Goal: Task Accomplishment & Management: Complete application form

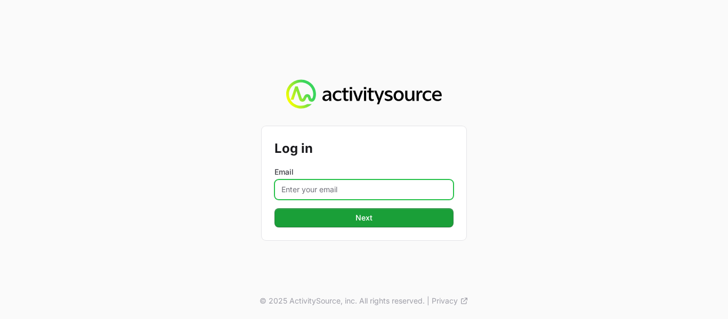
click at [289, 184] on input "Email" at bounding box center [363, 190] width 179 height 20
type input "[EMAIL_ADDRESS][DOMAIN_NAME]"
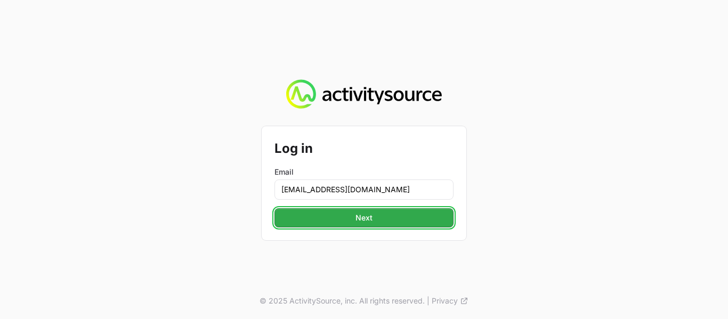
click at [371, 221] on span "Next" at bounding box center [363, 218] width 17 height 13
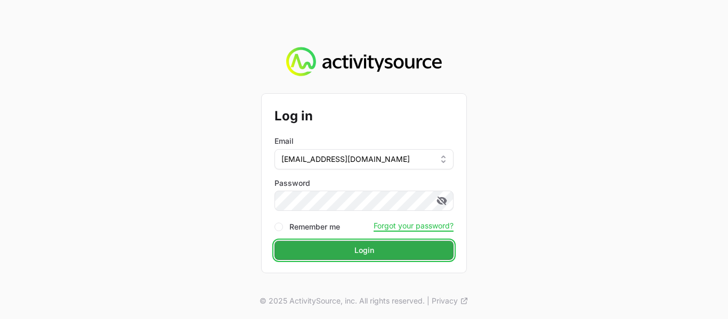
click at [364, 253] on span "Login" at bounding box center [364, 250] width 20 height 13
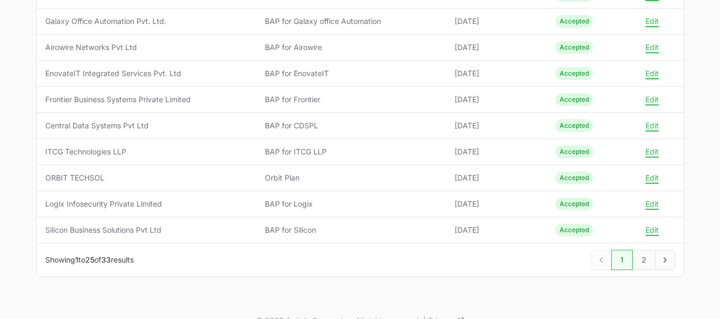
scroll to position [608, 0]
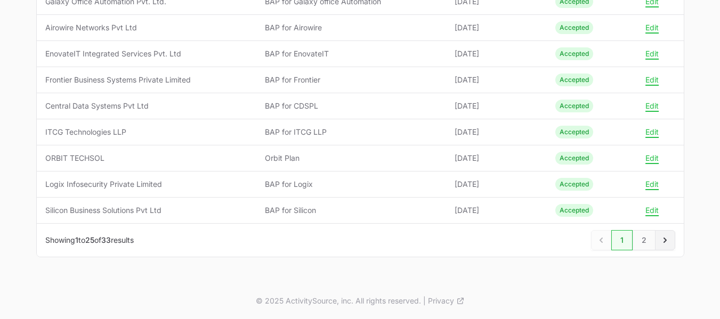
click at [664, 239] on icon "Next" at bounding box center [664, 240] width 3 height 5
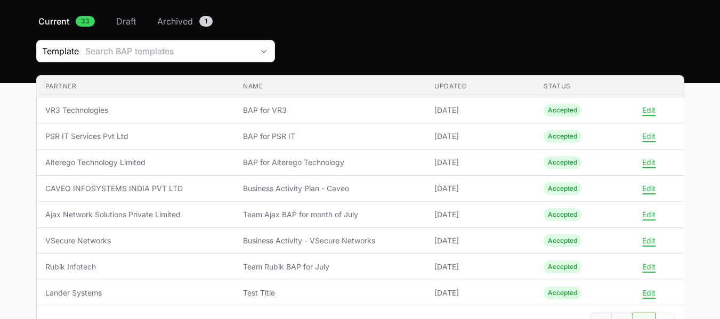
scroll to position [86, 0]
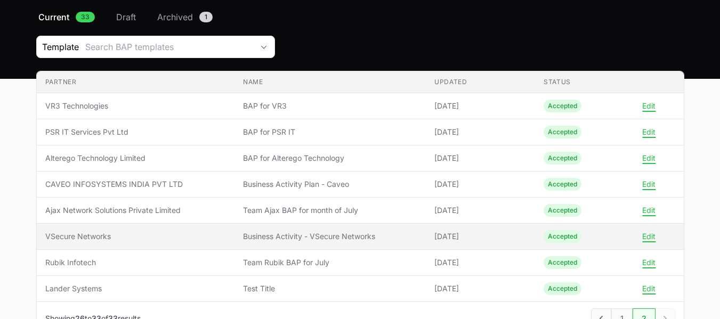
click at [133, 239] on span "VSecure Networks" at bounding box center [135, 236] width 181 height 11
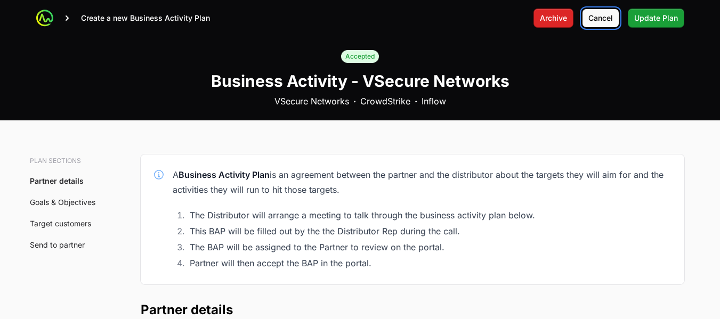
click at [606, 19] on span "Cancel" at bounding box center [600, 18] width 25 height 13
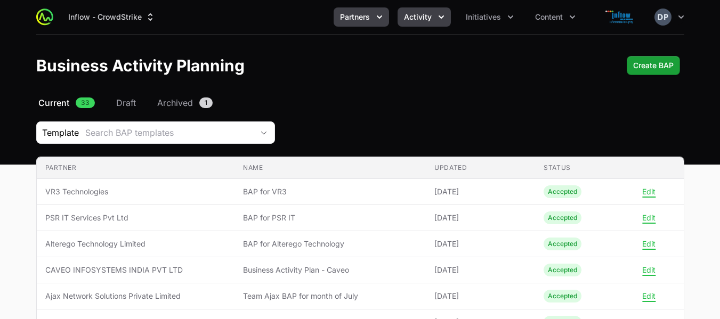
click at [439, 12] on icon "Activity menu" at bounding box center [441, 17] width 11 height 11
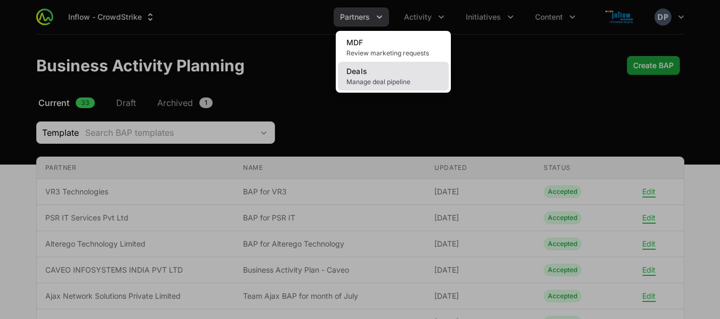
click at [379, 70] on link "Deals Manage deal pipeline" at bounding box center [393, 76] width 111 height 29
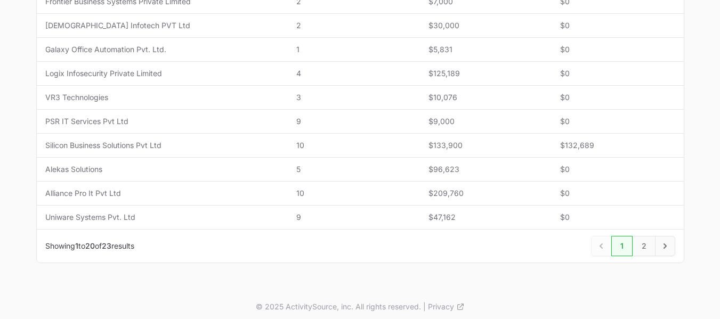
scroll to position [522, 0]
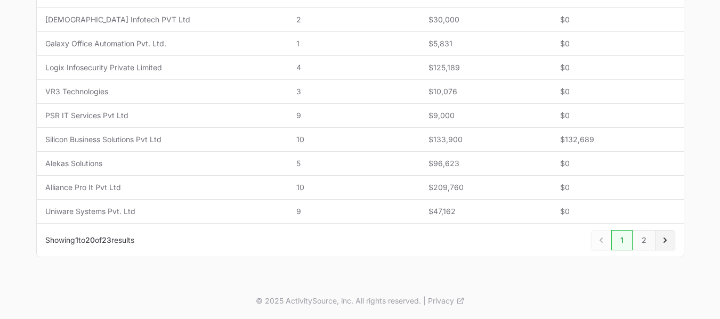
click at [664, 239] on icon "Next" at bounding box center [664, 240] width 3 height 5
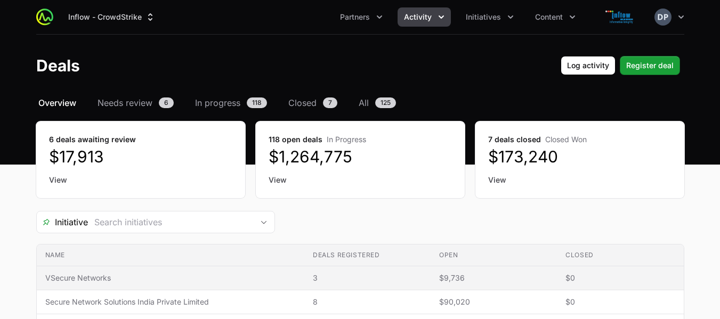
click at [107, 279] on span "VSecure Networks" at bounding box center [170, 278] width 250 height 11
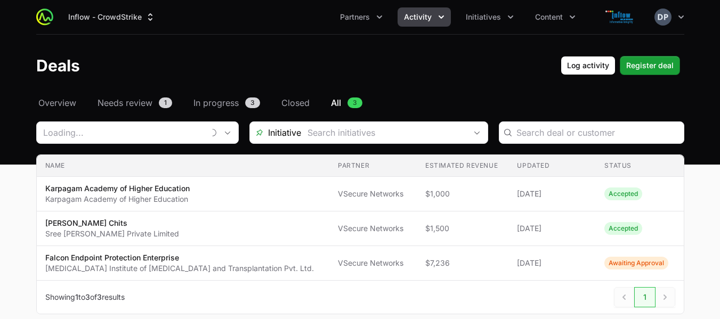
type input "VSecure Networks"
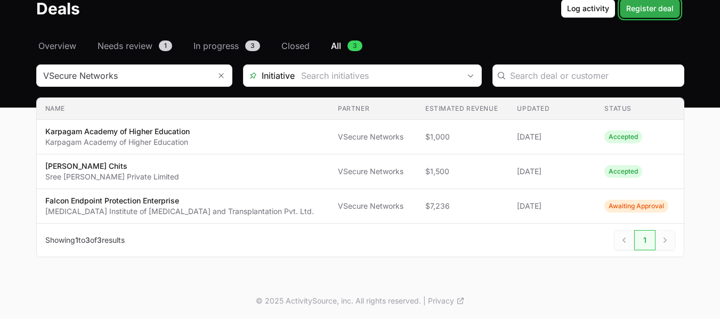
click at [651, 6] on span "Register deal" at bounding box center [649, 8] width 47 height 13
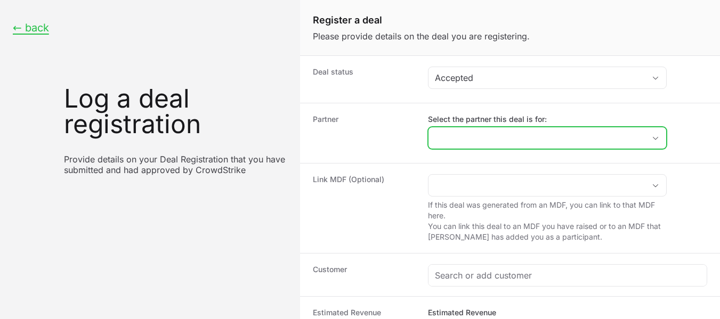
click at [656, 135] on div "Open" at bounding box center [655, 137] width 21 height 21
type input "v"
type input "t"
type input "T"
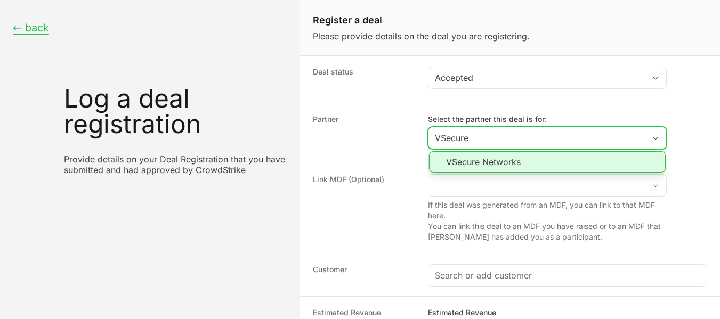
click at [510, 169] on li "VSecure Networks" at bounding box center [547, 161] width 237 height 21
type input "VSecure Networks"
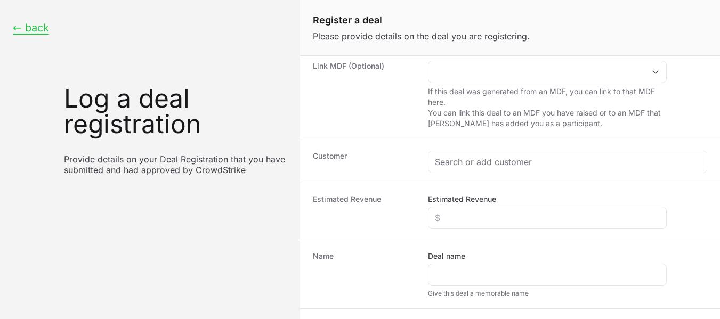
scroll to position [117, 0]
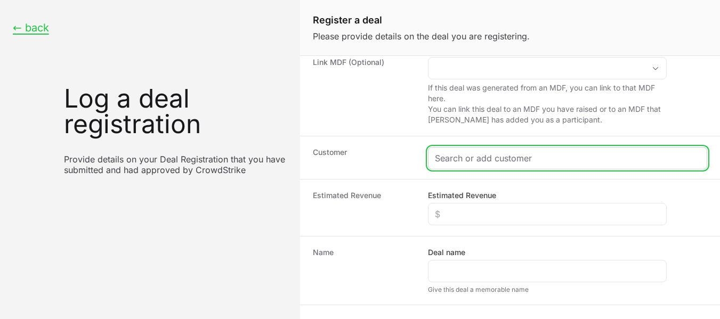
click at [448, 153] on input "Create activity form" at bounding box center [567, 158] width 265 height 13
paste input "ShellKode"
type input "ShellKode"
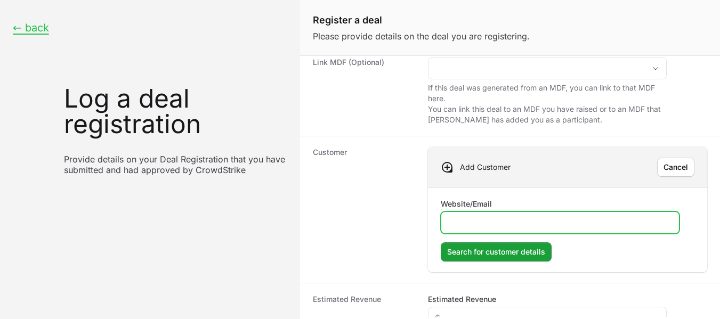
paste input "[URL][DOMAIN_NAME]"
type input "[URL][DOMAIN_NAME]"
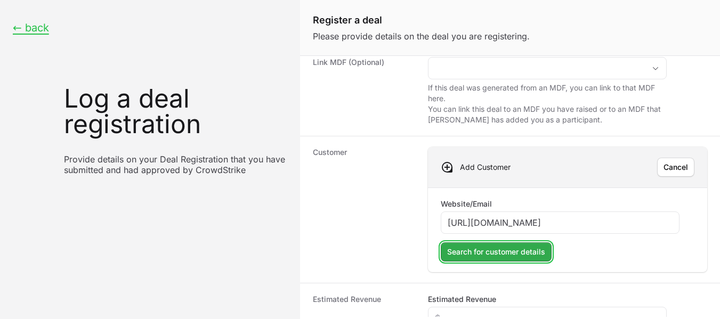
click at [521, 251] on span "Search for customer details" at bounding box center [496, 252] width 98 height 13
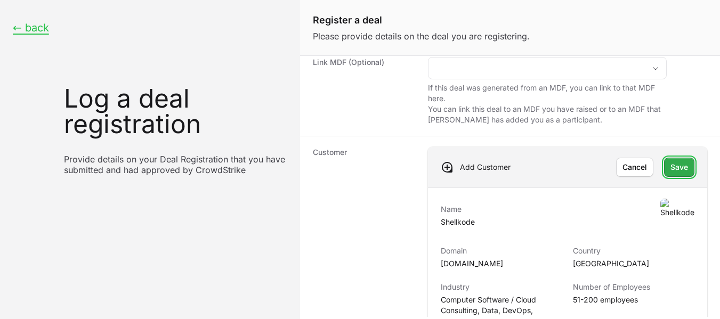
click at [674, 168] on span "Save" at bounding box center [679, 167] width 18 height 13
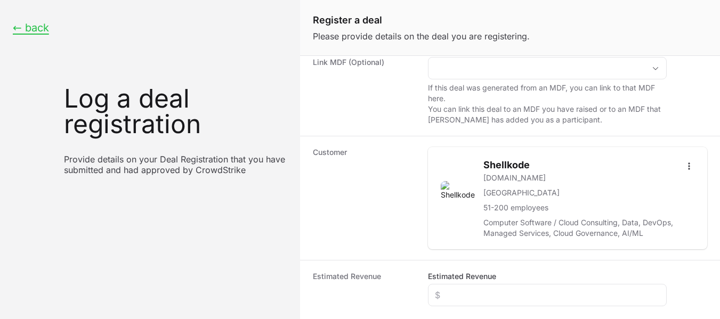
scroll to position [283, 0]
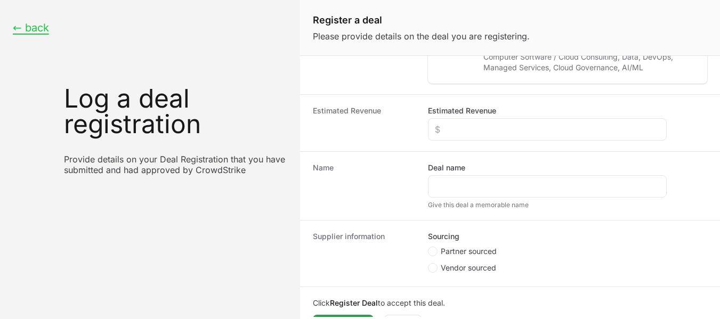
click at [704, 220] on div "Supplier information Sourcing Partner sourced Vendor sourced" at bounding box center [510, 253] width 420 height 67
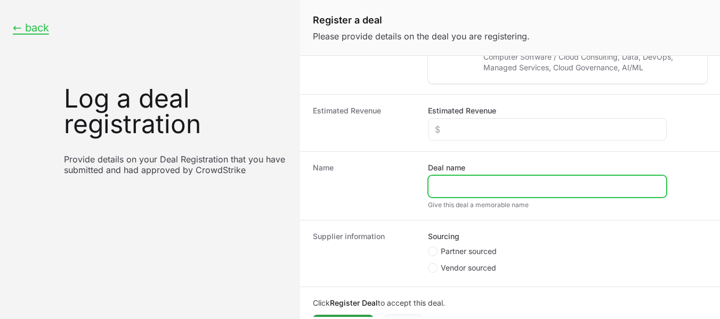
click at [460, 184] on input "Deal name" at bounding box center [547, 186] width 225 height 13
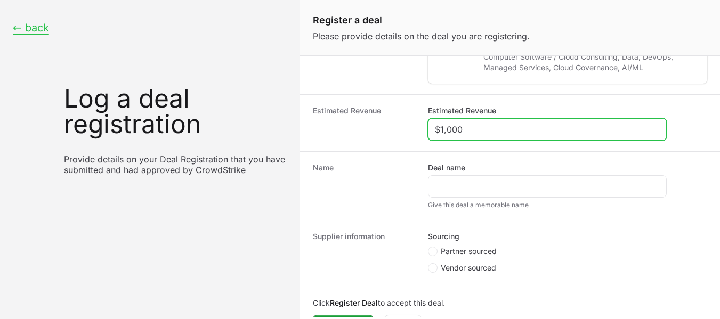
type input "$1,000"
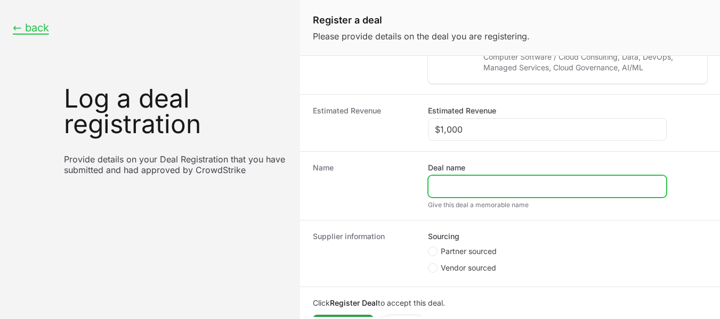
paste input "[URL][DOMAIN_NAME]"
drag, startPoint x: 485, startPoint y: 185, endPoint x: 368, endPoint y: 188, distance: 117.8
click at [368, 188] on div "Name Deal name [URL][DOMAIN_NAME] Give this deal a memorable name" at bounding box center [510, 185] width 420 height 69
click at [516, 190] on input "[DOMAIN_NAME][URL]" at bounding box center [547, 186] width 225 height 13
type input "Shellkode"
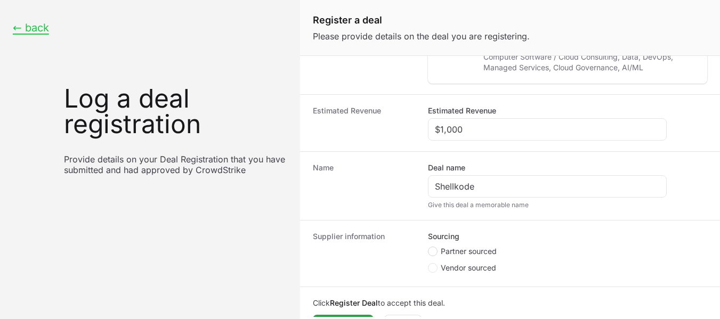
click at [429, 251] on span "Create activity form" at bounding box center [433, 252] width 10 height 10
radio input "true"
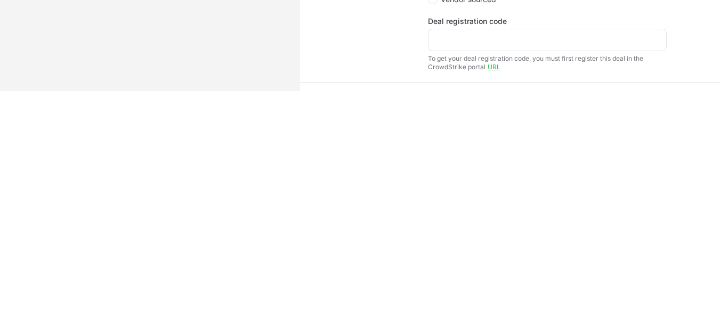
scroll to position [322, 0]
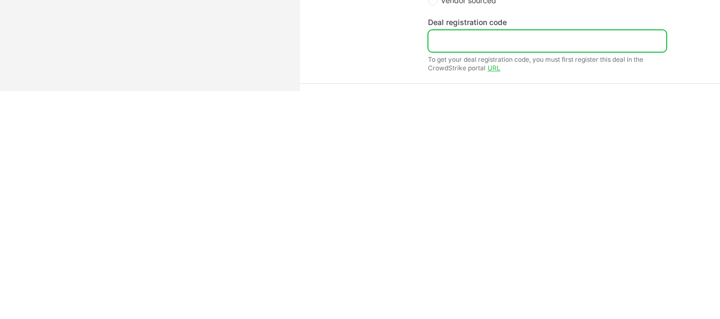
click at [462, 38] on input "Deal registration code" at bounding box center [547, 41] width 225 height 13
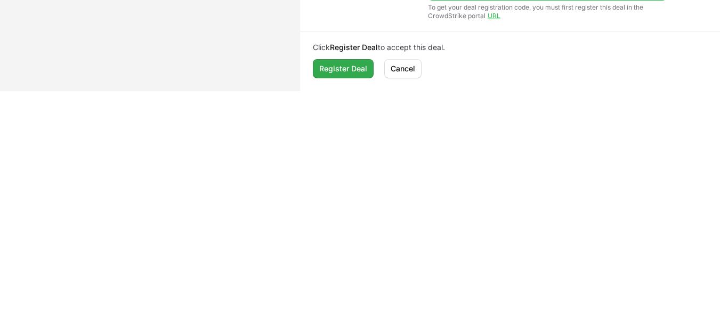
type input "DR-Fe1efaef"
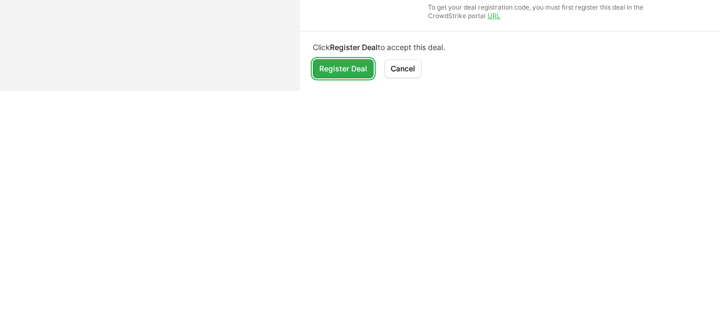
click at [339, 68] on span "Register Deal" at bounding box center [343, 68] width 48 height 13
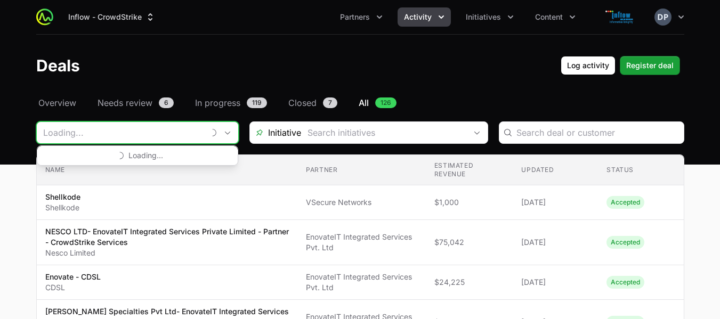
click at [121, 135] on input "Deals Filters" at bounding box center [120, 132] width 167 height 21
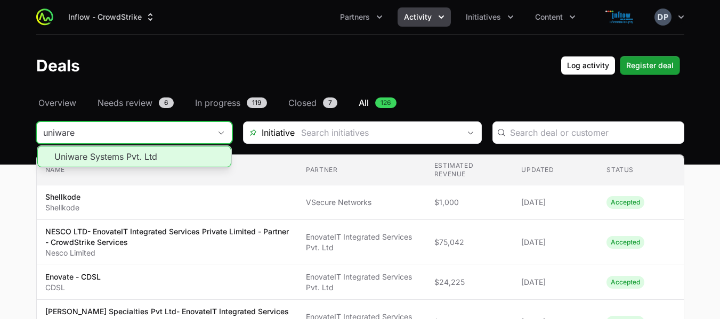
click at [103, 156] on li "Uniware Systems Pvt. Ltd" at bounding box center [134, 156] width 194 height 21
type input "Uniware Systems Pvt. Ltd"
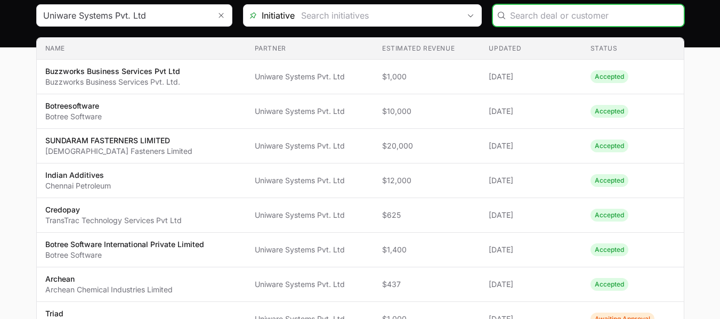
scroll to position [265, 0]
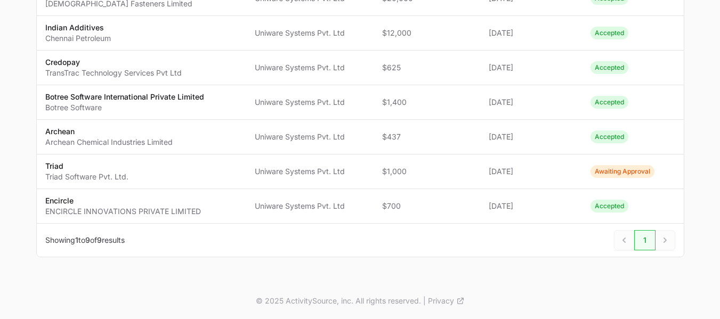
click at [665, 239] on div "Next" at bounding box center [665, 240] width 20 height 20
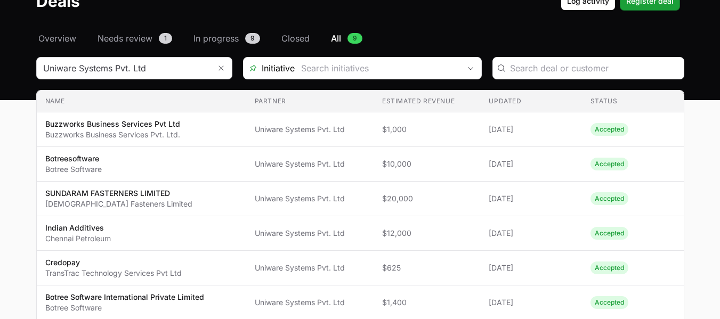
scroll to position [0, 0]
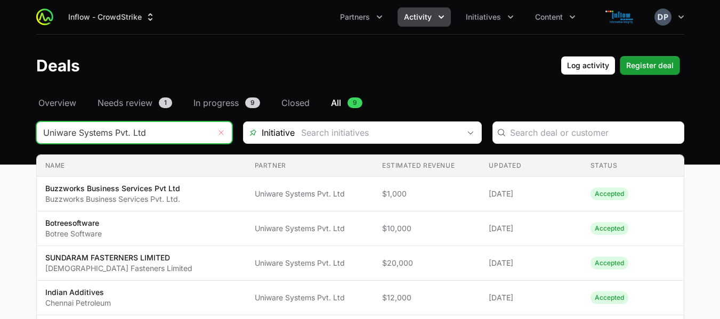
click at [222, 131] on icon "Remove" at bounding box center [221, 132] width 6 height 9
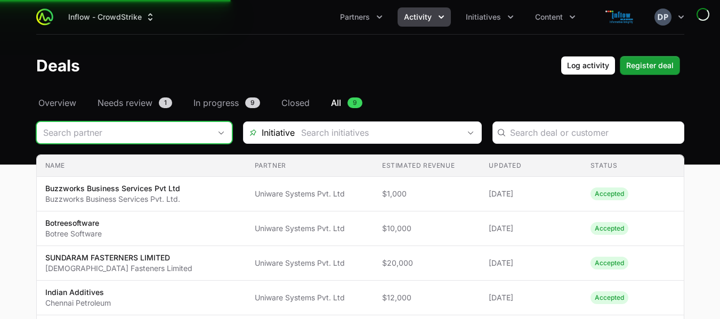
click at [124, 140] on input "Deals Filters" at bounding box center [124, 132] width 174 height 21
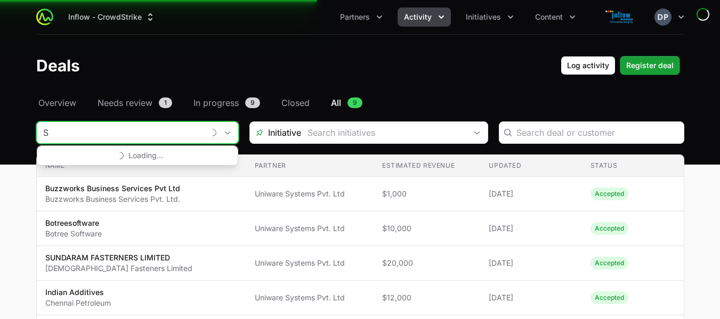
type input "S"
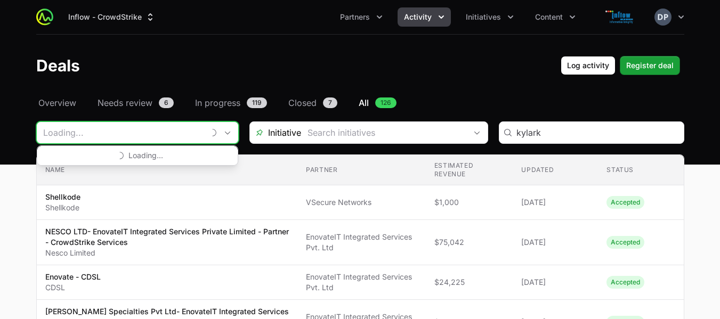
click at [124, 140] on input "Deals Filters" at bounding box center [120, 132] width 167 height 21
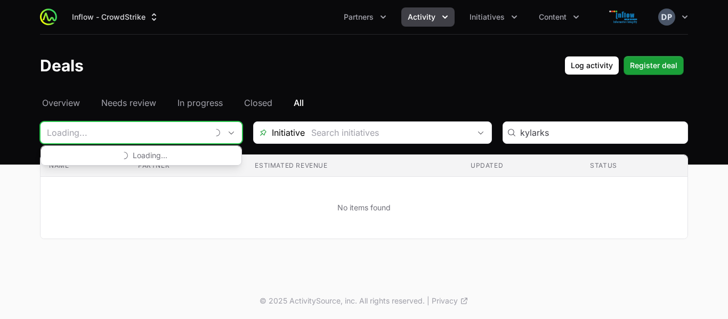
click at [124, 140] on input "Deals Filters" at bounding box center [123, 132] width 167 height 21
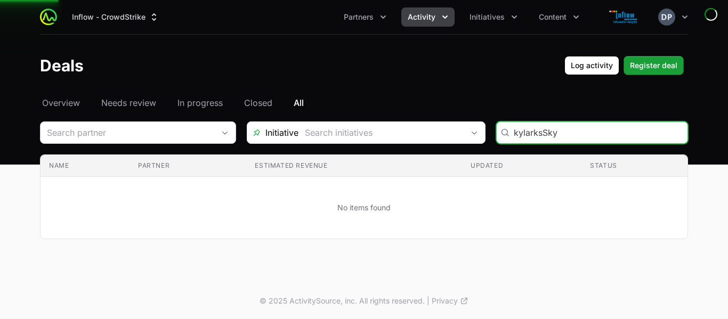
type input "kylarksSky"
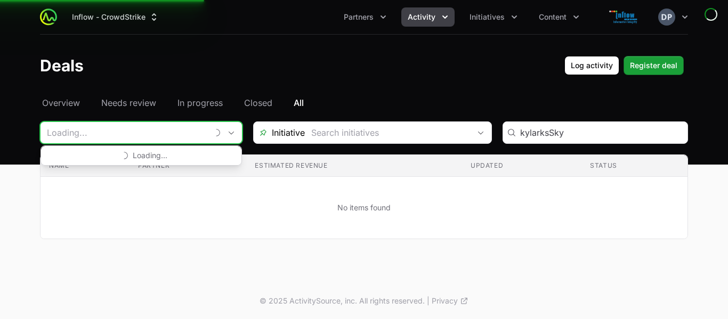
click at [175, 132] on input "Deals Filters" at bounding box center [123, 132] width 167 height 21
click at [185, 134] on input "Deals Filters" at bounding box center [123, 132] width 167 height 21
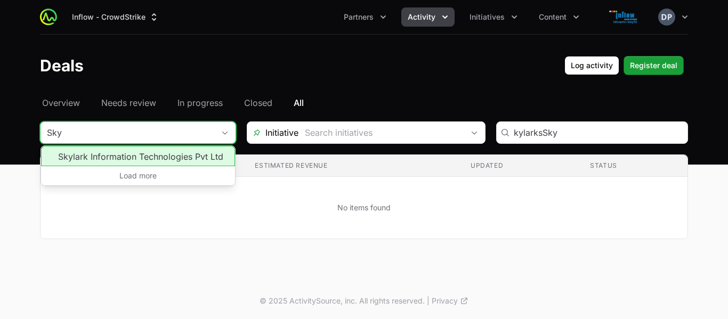
click at [182, 158] on li "Skylark Information Technologies Pvt Ltd" at bounding box center [138, 156] width 194 height 20
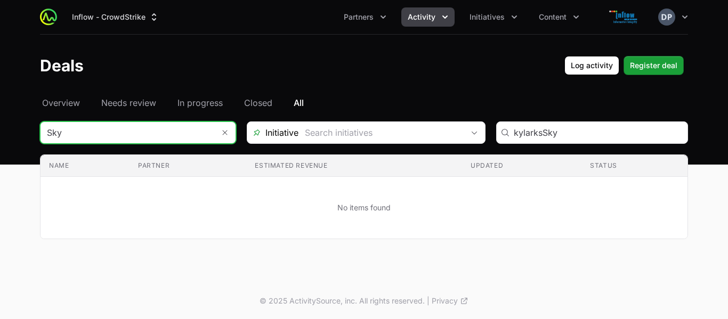
type input "Skylark Information Technologies Pvt Ltd"
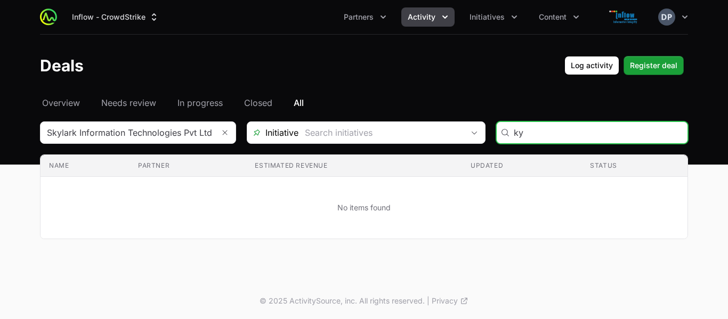
type input "k"
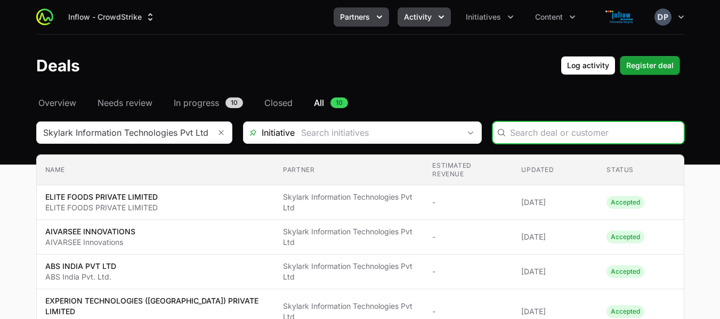
click at [375, 15] on icon "Partners menu" at bounding box center [379, 17] width 11 height 11
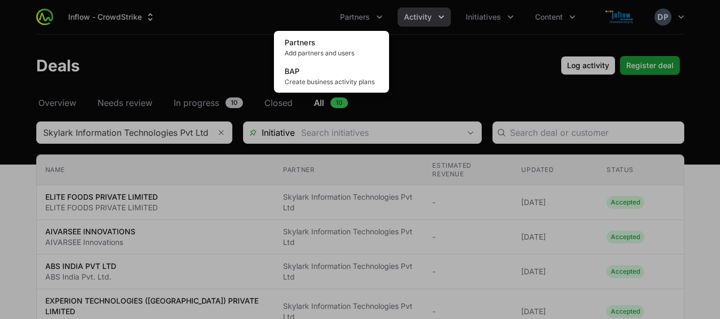
click at [464, 70] on div "Partners menu" at bounding box center [360, 159] width 720 height 319
